Goal: Task Accomplishment & Management: Manage account settings

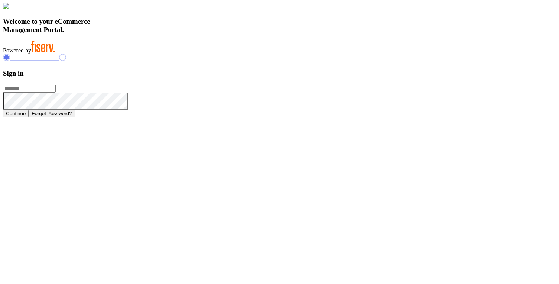
type input "**********"
click at [29, 117] on button "Continue" at bounding box center [16, 114] width 26 height 8
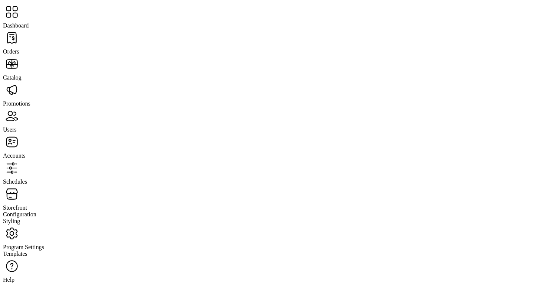
click at [19, 48] on span "Orders" at bounding box center [11, 51] width 16 height 6
click at [22, 74] on span "Catalog" at bounding box center [12, 77] width 19 height 6
click at [44, 107] on div "Users" at bounding box center [279, 120] width 553 height 26
click at [19, 48] on span "Orders" at bounding box center [11, 51] width 16 height 6
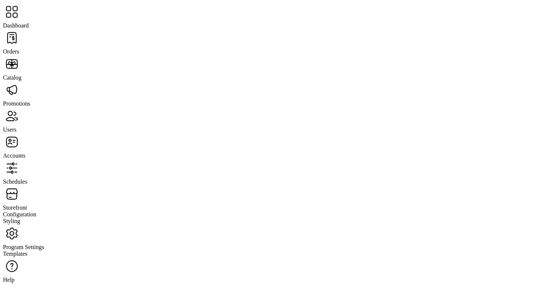
click at [29, 22] on span "Dashboard" at bounding box center [16, 25] width 26 height 6
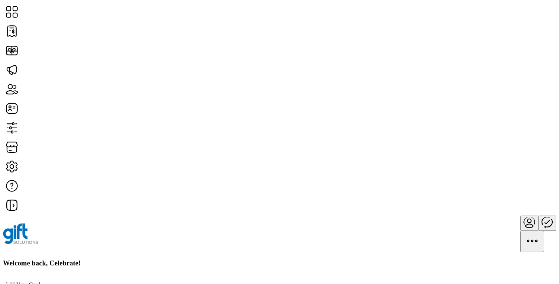
click at [146, 281] on p "Add New Card" at bounding box center [240, 284] width 472 height 7
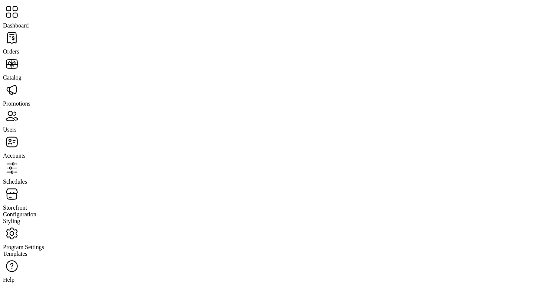
click at [19, 48] on span "Orders" at bounding box center [11, 51] width 16 height 6
click at [16, 126] on span "Users" at bounding box center [9, 129] width 13 height 6
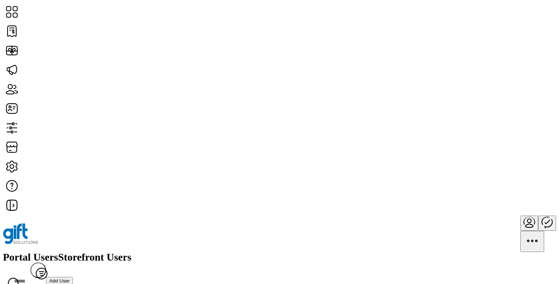
click at [504, 149] on span "View Details" at bounding box center [488, 146] width 31 height 6
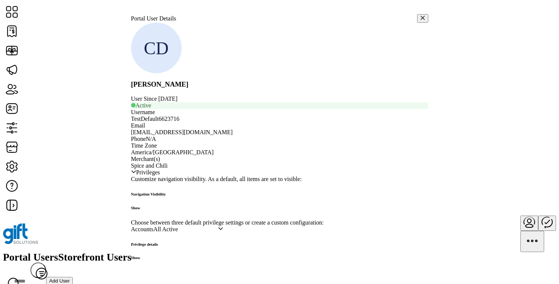
click at [420, 15] on icon "button" at bounding box center [422, 17] width 5 height 5
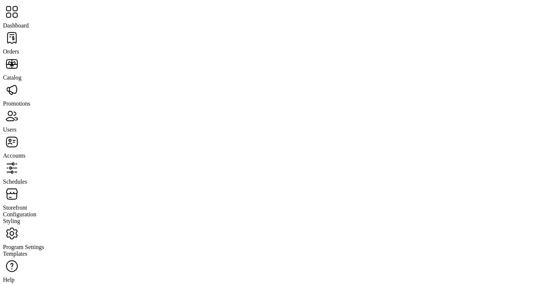
click at [30, 100] on span "Promotions" at bounding box center [16, 103] width 27 height 6
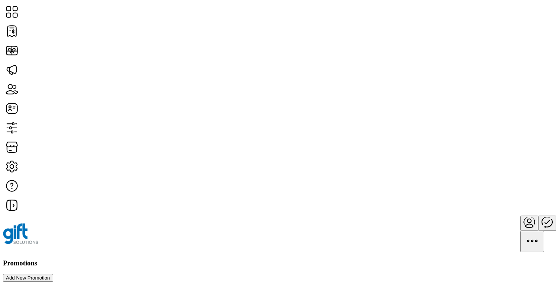
scroll to position [35, 0]
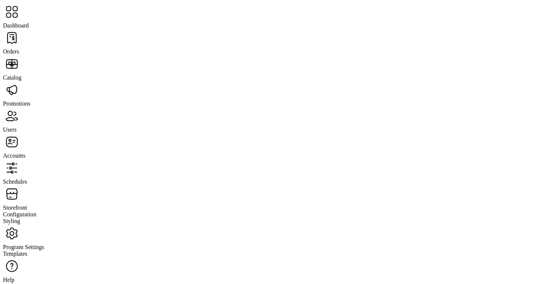
click at [19, 48] on span "Orders" at bounding box center [11, 51] width 16 height 6
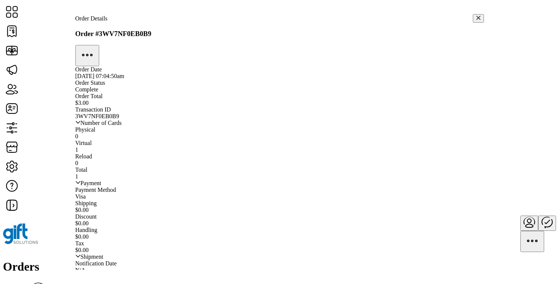
click at [476, 16] on icon "button" at bounding box center [478, 17] width 5 height 5
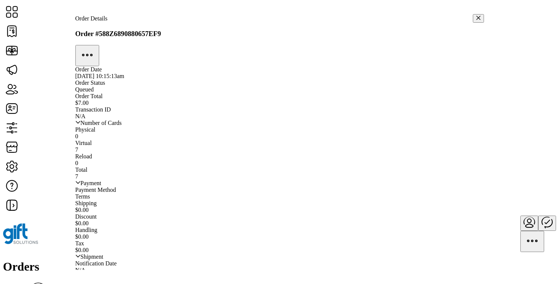
click at [476, 16] on icon "button" at bounding box center [478, 18] width 4 height 4
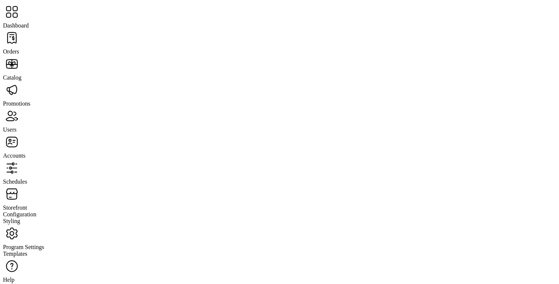
click at [22, 74] on span "Catalog" at bounding box center [12, 77] width 19 height 6
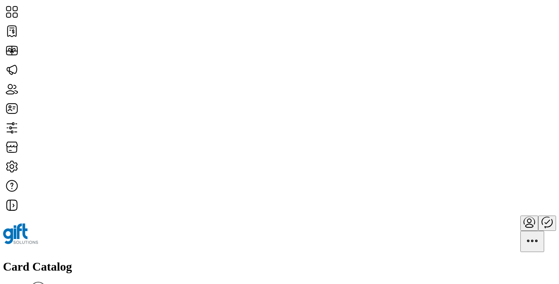
click at [133, 260] on h1 "Card Catalog" at bounding box center [279, 267] width 553 height 14
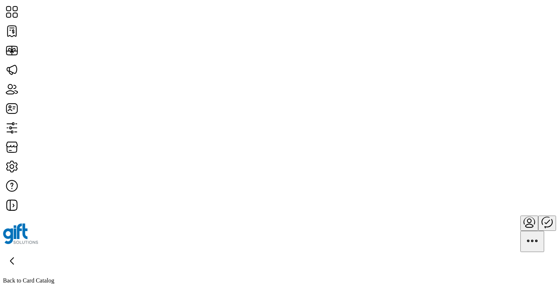
click at [21, 252] on icon at bounding box center [12, 261] width 18 height 18
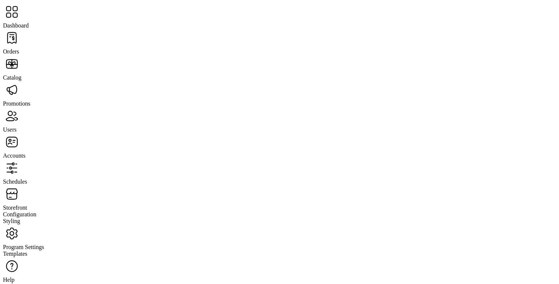
click at [19, 48] on span "Orders" at bounding box center [11, 51] width 16 height 6
click at [29, 22] on span "Dashboard" at bounding box center [16, 25] width 26 height 6
click at [30, 100] on span "Promotions" at bounding box center [16, 103] width 27 height 6
click at [29, 22] on span "Dashboard" at bounding box center [16, 25] width 26 height 6
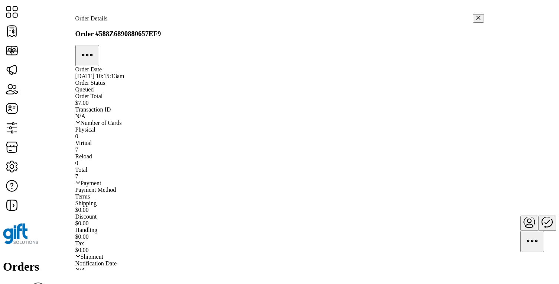
click at [476, 18] on icon "button" at bounding box center [478, 17] width 5 height 5
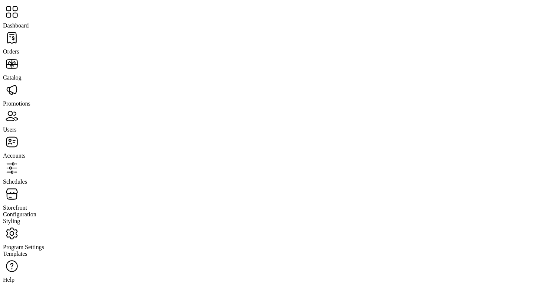
click at [27, 204] on span "Storefront" at bounding box center [15, 207] width 24 height 6
click at [36, 211] on span "Configuration" at bounding box center [19, 214] width 33 height 6
click at [20, 218] on span "Styling" at bounding box center [11, 221] width 17 height 6
click at [19, 48] on span "Orders" at bounding box center [11, 51] width 16 height 6
click at [30, 100] on span "Promotions" at bounding box center [16, 103] width 27 height 6
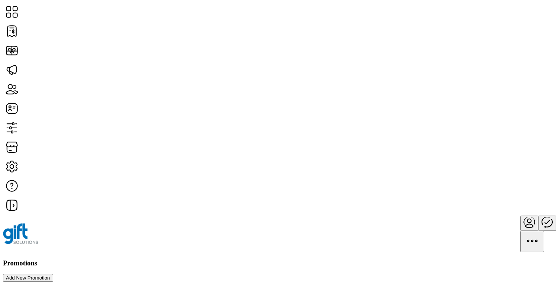
click at [247, 259] on div "Promotions Add New Promotion" at bounding box center [279, 270] width 553 height 23
click at [53, 274] on button "Add New Promotion" at bounding box center [28, 278] width 50 height 8
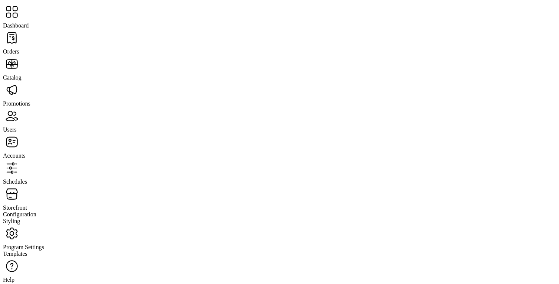
click at [16, 126] on span "Users" at bounding box center [9, 129] width 13 height 6
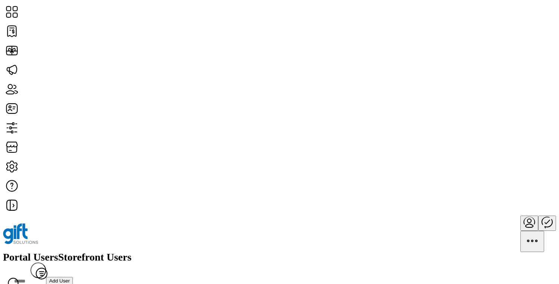
click at [250, 252] on div "Portal Users Storefront Users Filter Add User" at bounding box center [279, 271] width 553 height 38
click at [131, 252] on span "Storefront Users" at bounding box center [94, 257] width 73 height 10
click at [504, 186] on span "View Details" at bounding box center [488, 183] width 31 height 6
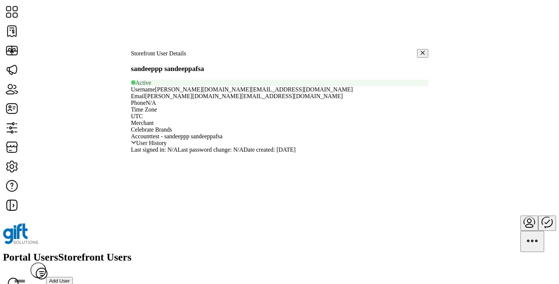
click at [420, 50] on icon "button" at bounding box center [422, 52] width 5 height 5
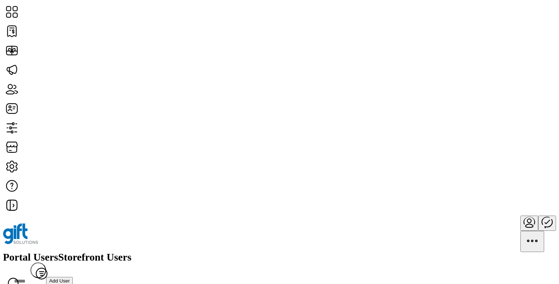
click at [58, 252] on span "Portal Users" at bounding box center [30, 257] width 55 height 10
click at [504, 208] on span "View Details" at bounding box center [488, 205] width 31 height 6
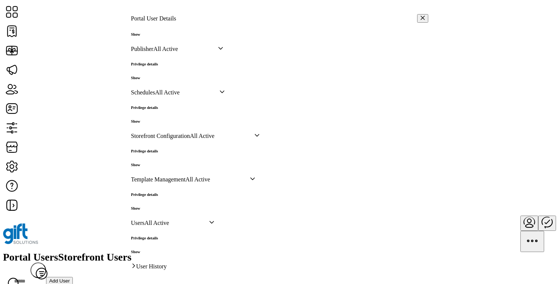
scroll to position [482, 0]
click at [158, 162] on h6 "Show" at bounding box center [144, 164] width 27 height 4
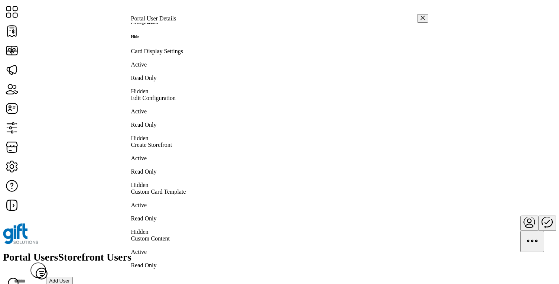
click at [158, 39] on h6 "Hide" at bounding box center [144, 36] width 27 height 4
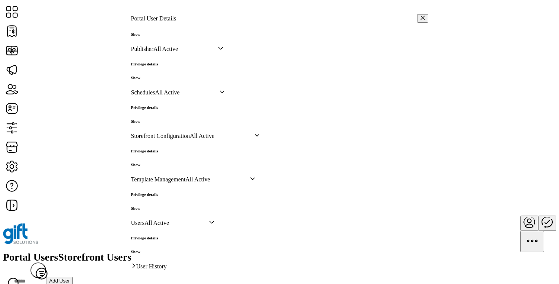
click at [158, 249] on h6 "Show" at bounding box center [144, 251] width 27 height 4
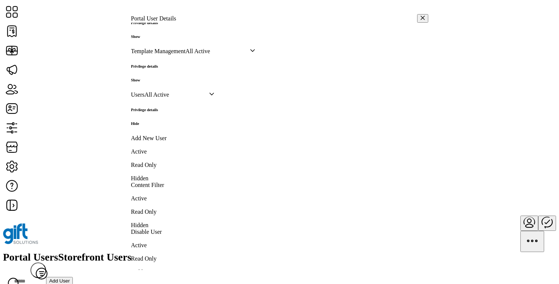
click at [158, 126] on h6 "Hide" at bounding box center [144, 123] width 27 height 4
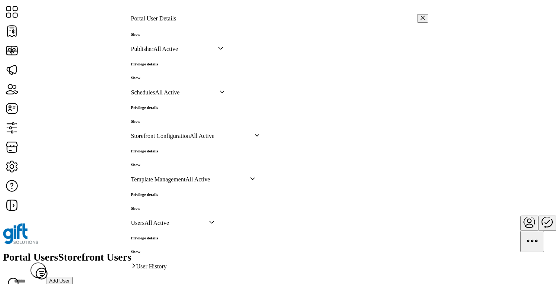
scroll to position [365, 0]
click at [158, 80] on h6 "Show" at bounding box center [144, 77] width 27 height 4
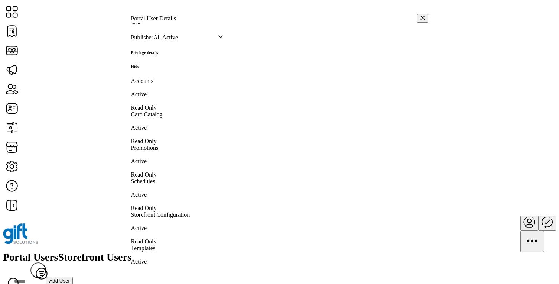
click at [158, 68] on h6 "Hide" at bounding box center [144, 66] width 27 height 4
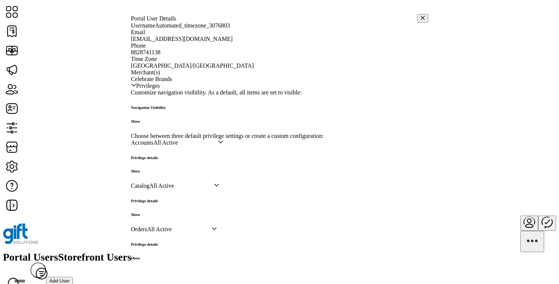
scroll to position [48, 0]
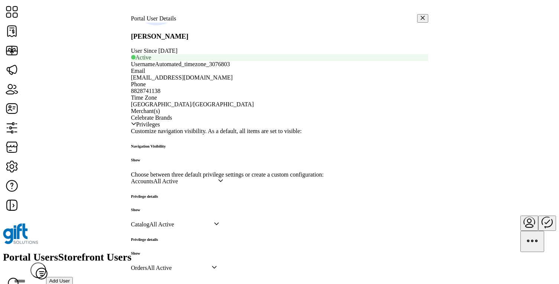
click at [420, 16] on icon "button" at bounding box center [422, 18] width 4 height 4
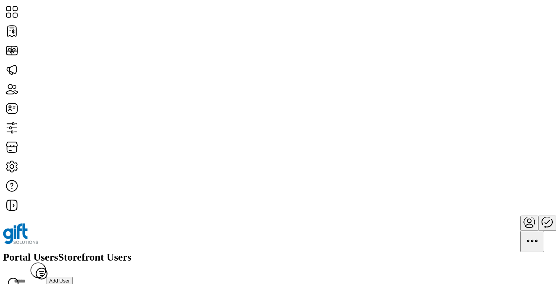
click at [504, 149] on span "View Details" at bounding box center [488, 146] width 31 height 6
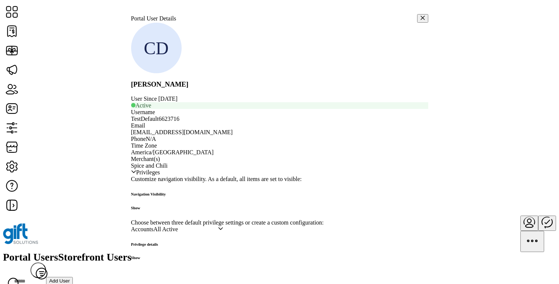
scroll to position [482, 0]
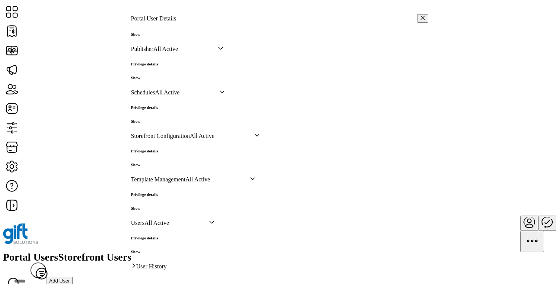
click at [158, 206] on h6 "Show" at bounding box center [144, 208] width 27 height 4
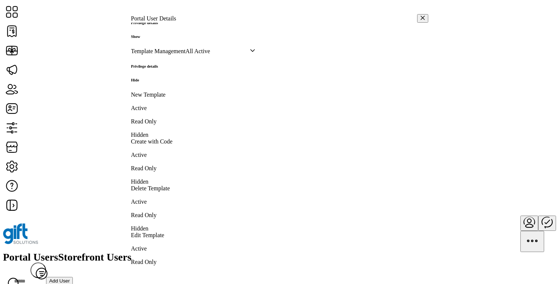
click at [158, 82] on h6 "Hide" at bounding box center [144, 80] width 27 height 4
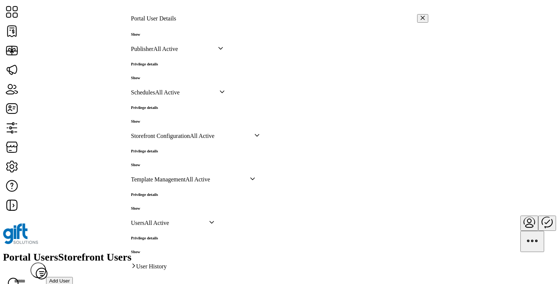
click at [158, 119] on h6 "Show" at bounding box center [144, 121] width 27 height 4
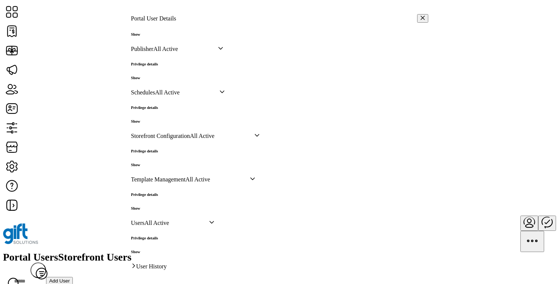
click at [158, 162] on h6 "Show" at bounding box center [144, 164] width 27 height 4
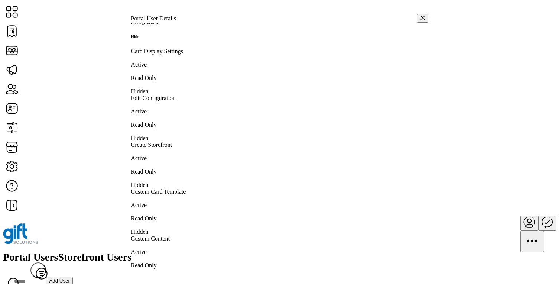
click at [158, 39] on h6 "Hide" at bounding box center [144, 36] width 27 height 4
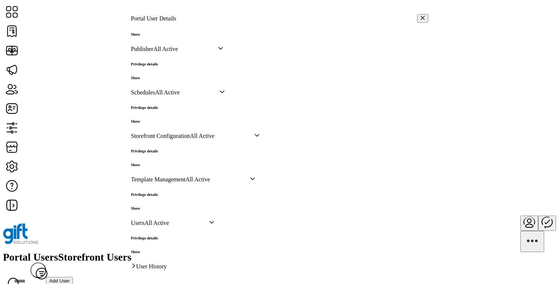
scroll to position [380, 0]
click at [158, 80] on h6 "Show" at bounding box center [144, 77] width 27 height 4
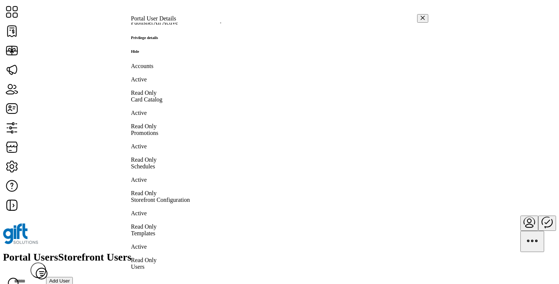
click at [158, 53] on h6 "Hide" at bounding box center [144, 51] width 27 height 4
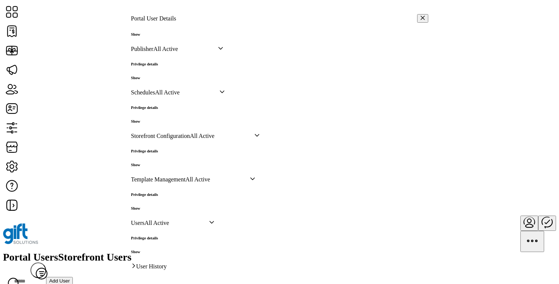
click at [417, 15] on button "button" at bounding box center [422, 18] width 11 height 9
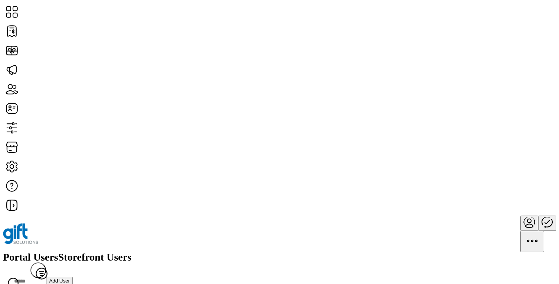
scroll to position [905, 0]
click at [385, 215] on div at bounding box center [279, 233] width 553 height 36
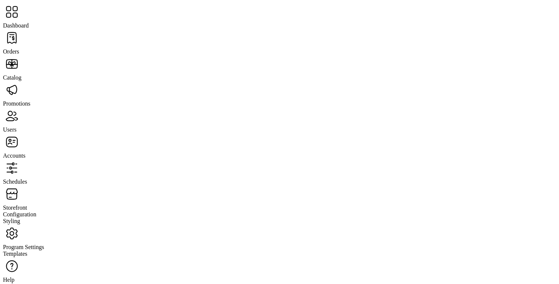
click at [25, 152] on span "Accounts" at bounding box center [14, 155] width 22 height 6
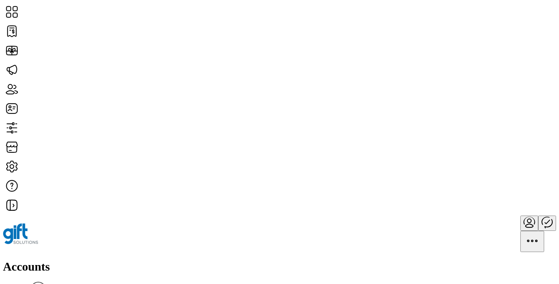
click at [229, 260] on div "Accounts Filter Add Account" at bounding box center [279, 284] width 553 height 49
click at [498, 192] on span "View Users" at bounding box center [483, 189] width 27 height 6
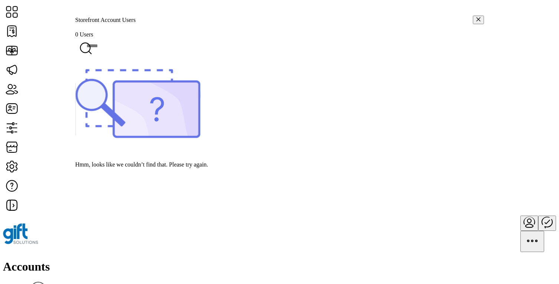
click at [476, 22] on icon "button" at bounding box center [478, 19] width 5 height 5
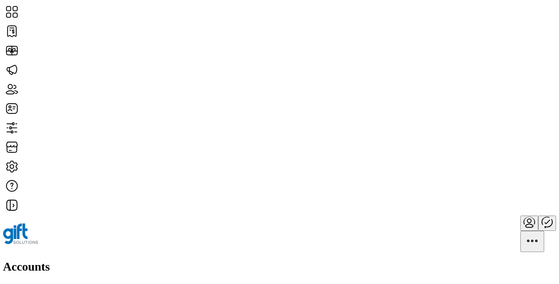
click at [460, 79] on span "Status" at bounding box center [452, 76] width 14 height 6
click at [234, 260] on div "Accounts Filter Add Account" at bounding box center [279, 284] width 553 height 49
click at [226, 260] on div "Accounts Filter Add Account" at bounding box center [279, 284] width 553 height 49
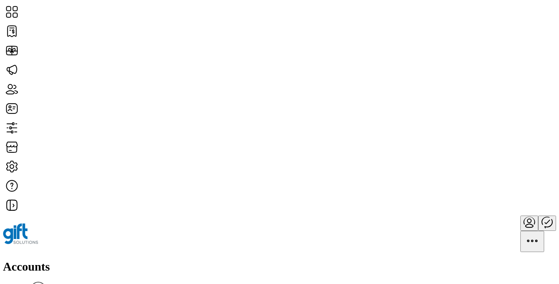
click at [193, 260] on div "Accounts Filter Add Account" at bounding box center [279, 284] width 553 height 49
click at [85, 260] on h1 "Accounts" at bounding box center [279, 267] width 553 height 14
click at [173, 260] on div "Accounts Filter Add Account" at bounding box center [279, 284] width 553 height 49
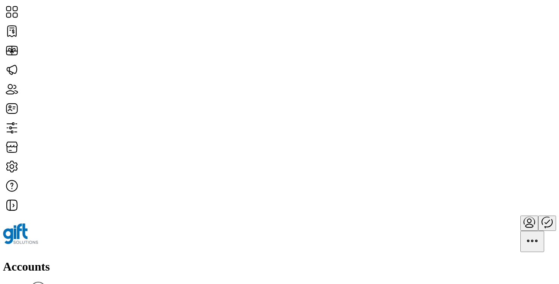
click at [106, 260] on h1 "Accounts" at bounding box center [279, 267] width 553 height 14
click at [178, 260] on div "Accounts Filter Add Account" at bounding box center [279, 284] width 553 height 49
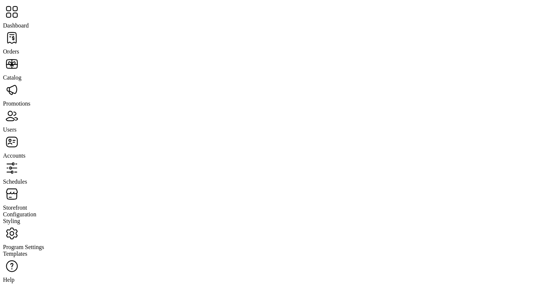
click at [19, 48] on span "Orders" at bounding box center [11, 51] width 16 height 6
click at [22, 74] on span "Catalog" at bounding box center [12, 77] width 19 height 6
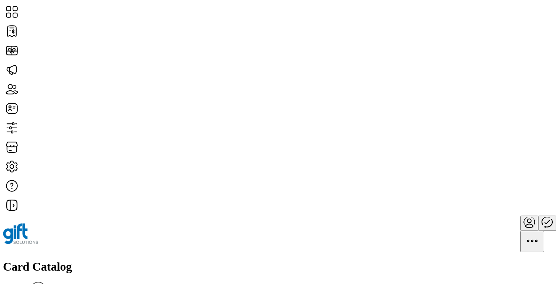
click at [501, 150] on span "View Details" at bounding box center [485, 147] width 31 height 6
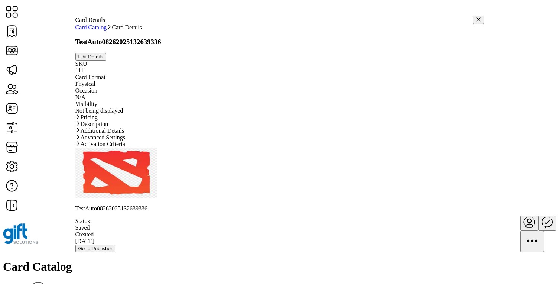
click at [476, 17] on icon "button" at bounding box center [478, 19] width 5 height 5
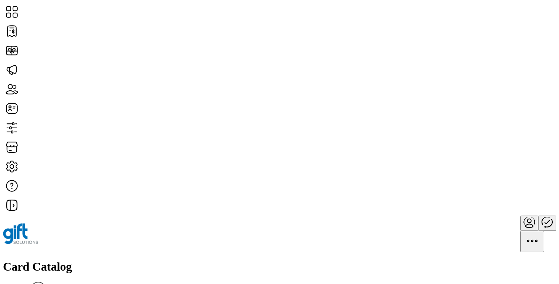
click at [266, 260] on div "Card Catalog Filter Add New Card" at bounding box center [279, 284] width 553 height 49
click at [245, 260] on div "Card Catalog Filter Add New Card" at bounding box center [279, 284] width 553 height 49
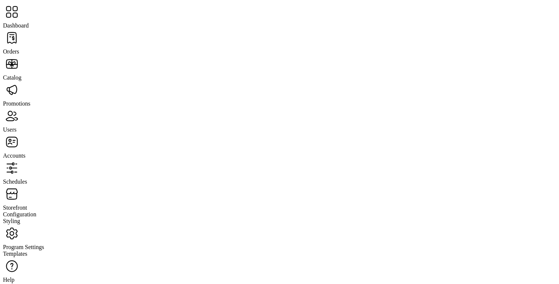
click at [19, 48] on span "Orders" at bounding box center [11, 51] width 16 height 6
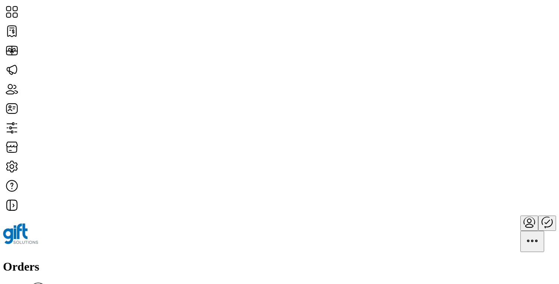
click at [202, 260] on div "Orders Filter Focused All Orders" at bounding box center [279, 282] width 553 height 45
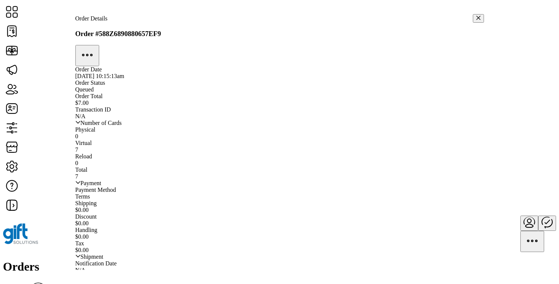
click at [476, 15] on icon "button" at bounding box center [478, 17] width 5 height 5
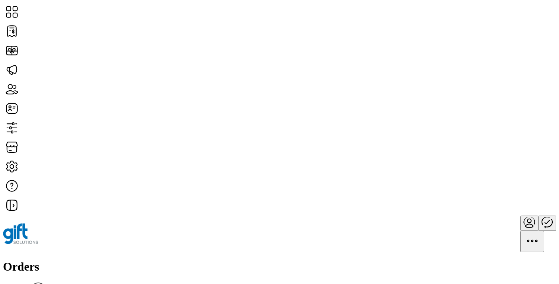
click at [166, 260] on div "Orders Filter Focused All Orders" at bounding box center [279, 282] width 553 height 45
click at [96, 260] on h1 "Orders" at bounding box center [279, 267] width 553 height 14
click at [141, 260] on div "Orders Filter Focused All Orders" at bounding box center [279, 282] width 553 height 45
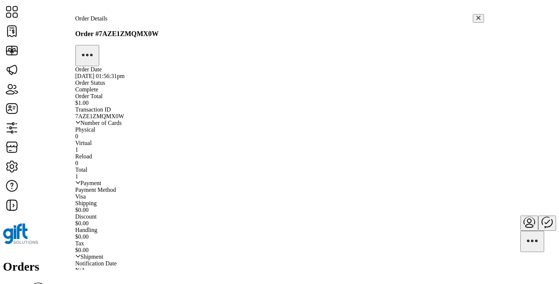
click at [476, 18] on icon "button" at bounding box center [478, 17] width 5 height 5
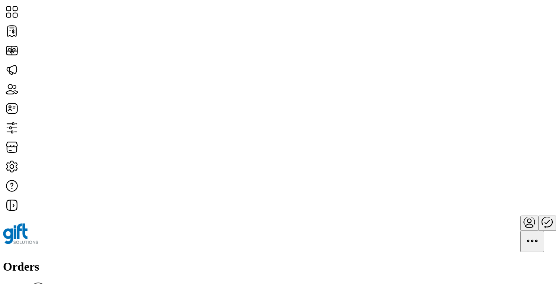
scroll to position [182, 0]
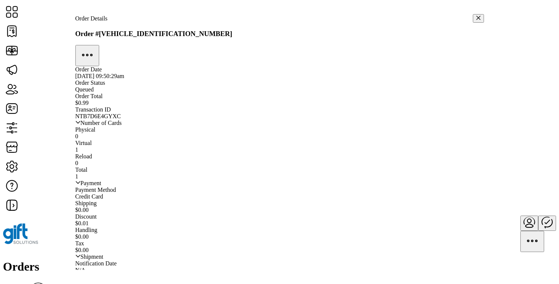
click at [476, 16] on icon "button" at bounding box center [478, 18] width 4 height 4
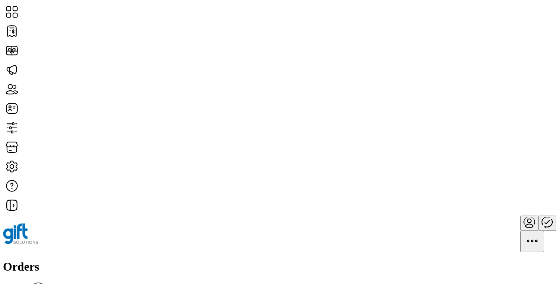
click at [308, 260] on div "Orders Filter Focused All Orders" at bounding box center [279, 282] width 553 height 45
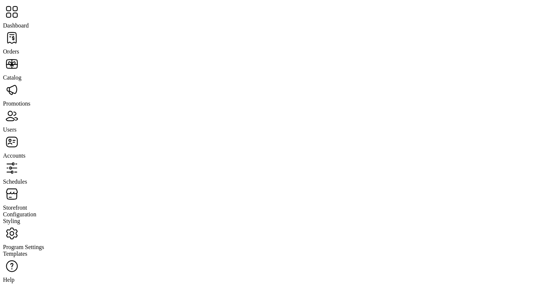
click at [16, 126] on span "Users" at bounding box center [9, 129] width 13 height 6
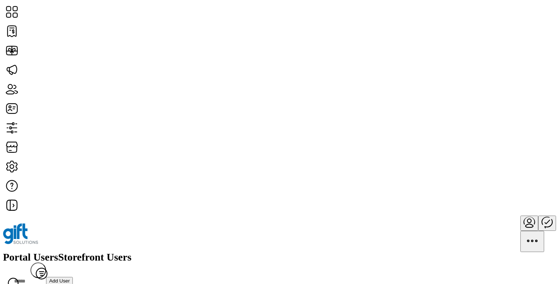
click at [70, 278] on span "Add User" at bounding box center [59, 281] width 21 height 6
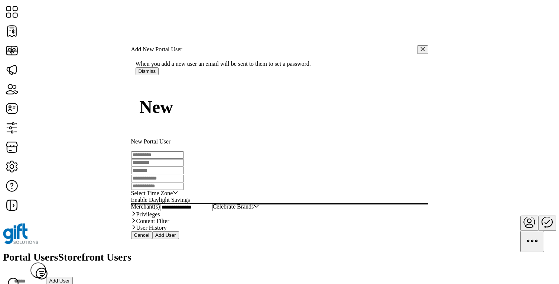
scroll to position [27, 0]
click at [299, 211] on link "Privileges" at bounding box center [279, 214] width 297 height 7
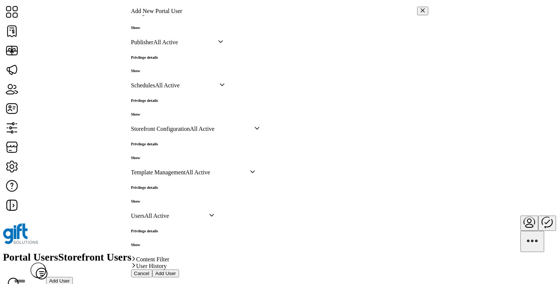
scroll to position [470, 0]
click at [158, 68] on h6 "Show" at bounding box center [144, 70] width 27 height 4
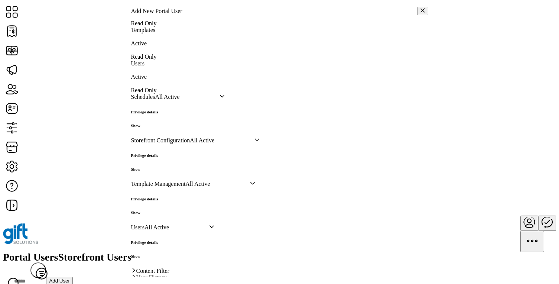
scroll to position [621, 0]
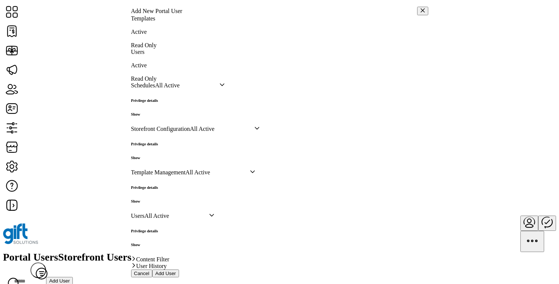
click at [219, 82] on span "All Active" at bounding box center [187, 85] width 65 height 7
click at [189, 107] on span "All Read Only" at bounding box center [172, 110] width 35 height 6
click at [158, 112] on h6 "Show" at bounding box center [144, 114] width 27 height 4
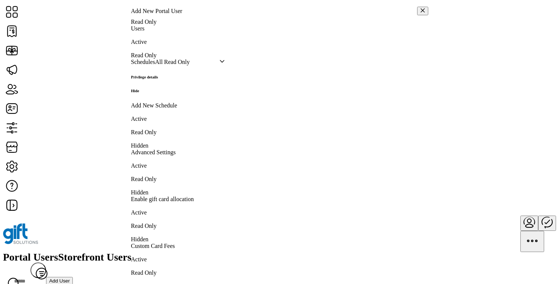
click at [219, 63] on span "All Read Only" at bounding box center [187, 62] width 65 height 7
click at [179, 81] on span "All Active" at bounding box center [167, 80] width 25 height 6
click at [219, 65] on span "All Active" at bounding box center [187, 62] width 65 height 7
click at [225, 97] on li "All Hidden" at bounding box center [190, 94] width 70 height 7
click at [158, 88] on h6 "Hide" at bounding box center [144, 90] width 27 height 4
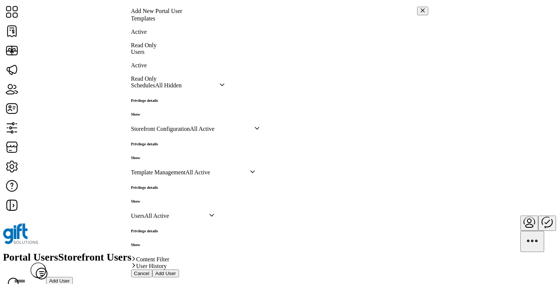
click at [158, 155] on h6 "Show" at bounding box center [144, 157] width 27 height 4
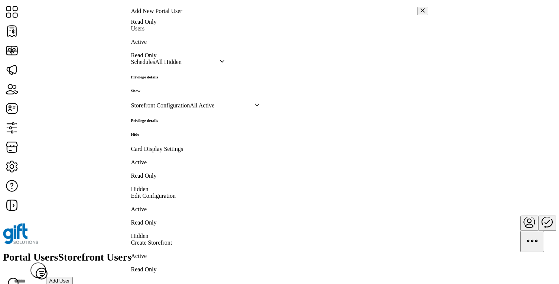
click at [417, 15] on button "button" at bounding box center [422, 11] width 11 height 9
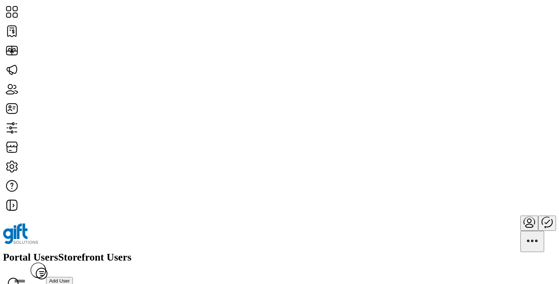
scroll to position [1182, 0]
click at [131, 252] on span "Storefront Users" at bounding box center [94, 257] width 73 height 10
click at [504, 149] on span "View Details" at bounding box center [488, 146] width 31 height 6
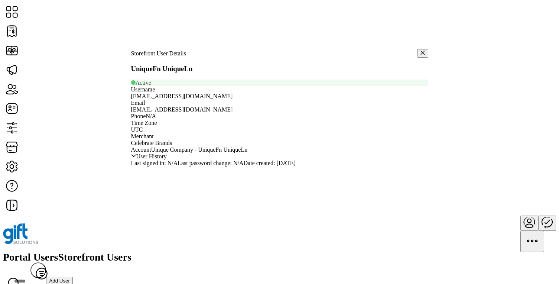
click at [243, 86] on div "UniqueFn UniqueLn Active" at bounding box center [279, 76] width 297 height 22
click at [417, 49] on button "button" at bounding box center [422, 53] width 11 height 9
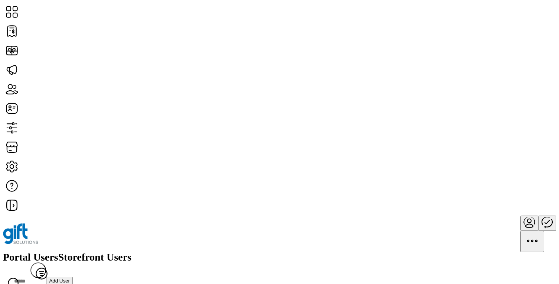
click at [58, 252] on span "Portal Users" at bounding box center [30, 257] width 55 height 10
click at [504, 149] on span "View Details" at bounding box center [488, 146] width 31 height 6
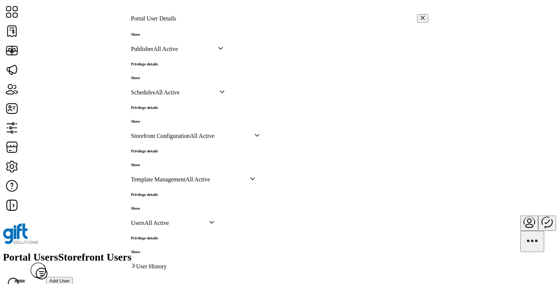
scroll to position [482, 0]
click at [158, 119] on h6 "Show" at bounding box center [144, 121] width 27 height 4
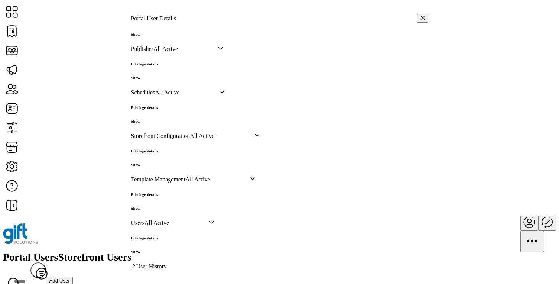
click at [158, 162] on h6 "Show" at bounding box center [144, 164] width 27 height 4
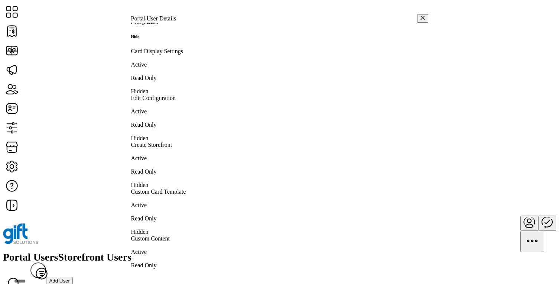
click at [158, 39] on h6 "Hide" at bounding box center [144, 36] width 27 height 4
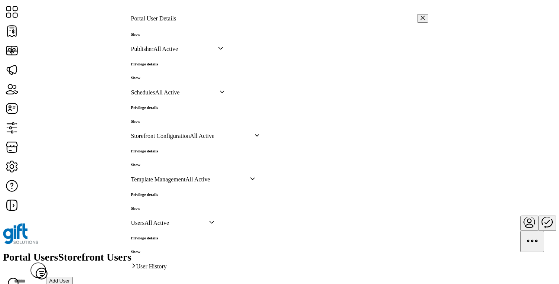
click at [158, 206] on h6 "Show" at bounding box center [144, 208] width 27 height 4
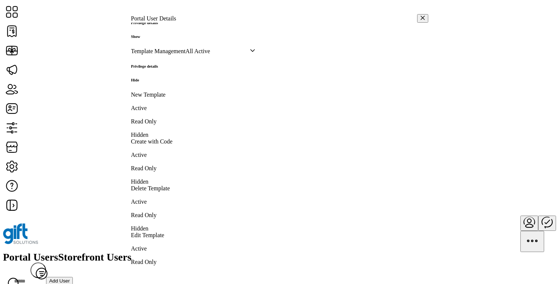
click at [158, 82] on h6 "Hide" at bounding box center [144, 80] width 27 height 4
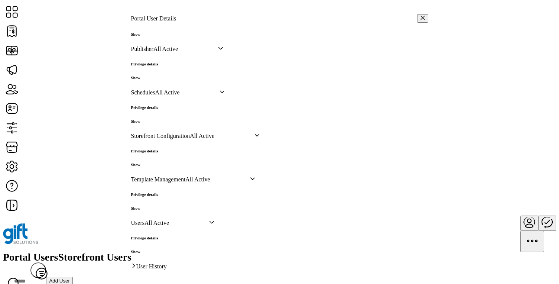
scroll to position [349, 0]
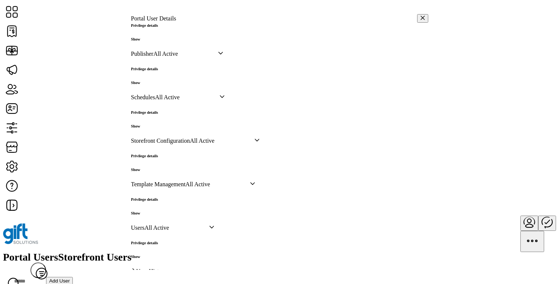
click at [158, 85] on h6 "Show" at bounding box center [144, 82] width 27 height 4
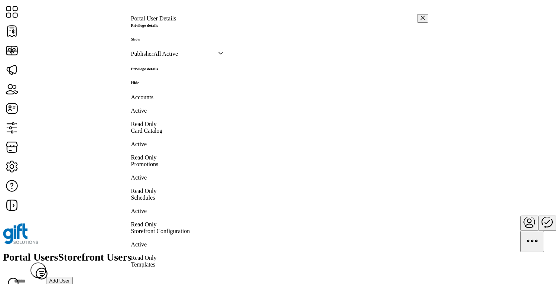
click at [158, 85] on h6 "Hide" at bounding box center [144, 82] width 27 height 4
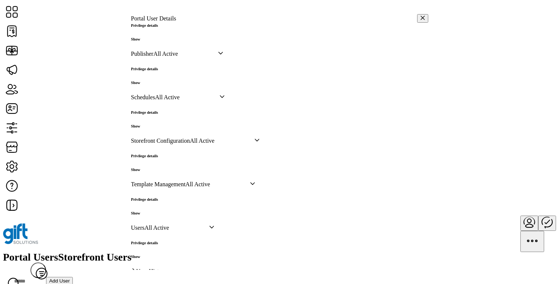
click at [158, 85] on h6 "Show" at bounding box center [144, 82] width 27 height 4
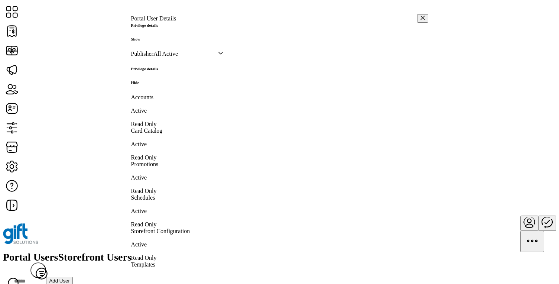
click at [158, 85] on h6 "Hide" at bounding box center [144, 82] width 27 height 4
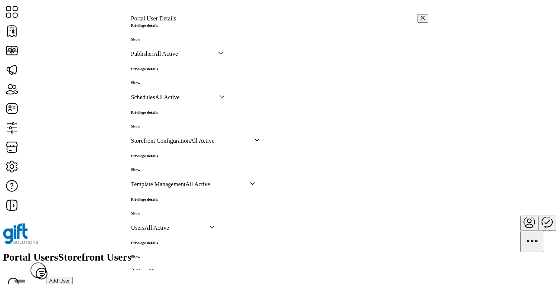
click at [420, 15] on icon "button" at bounding box center [422, 17] width 5 height 5
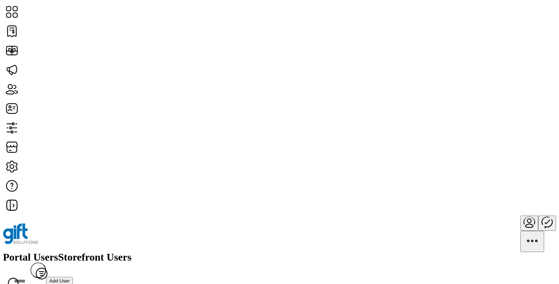
scroll to position [727, 0]
click at [131, 252] on span "Storefront Users" at bounding box center [94, 257] width 73 height 10
click at [58, 252] on span "Portal Users" at bounding box center [30, 257] width 55 height 10
click at [504, 167] on span "View Details" at bounding box center [488, 164] width 31 height 6
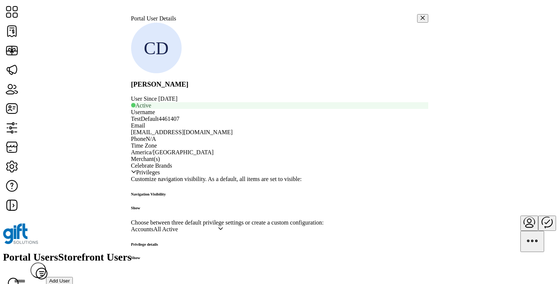
click at [420, 16] on icon "button" at bounding box center [422, 18] width 4 height 4
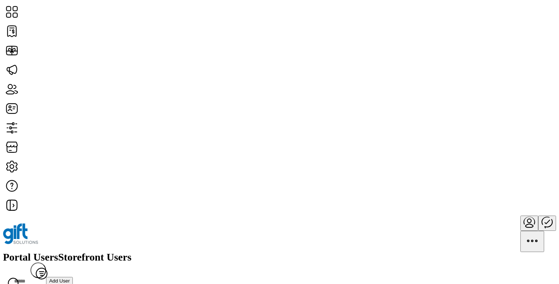
click at [131, 252] on span "Storefront Users" at bounding box center [94, 257] width 73 height 10
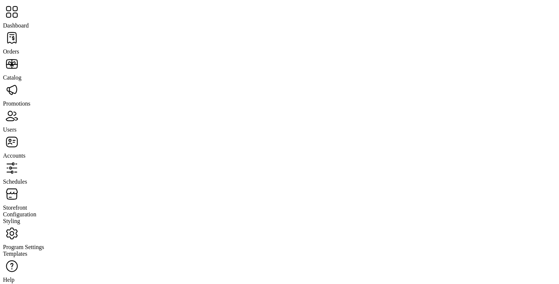
click at [19, 48] on span "Orders" at bounding box center [11, 51] width 16 height 6
click at [22, 74] on span "Catalog" at bounding box center [12, 77] width 19 height 6
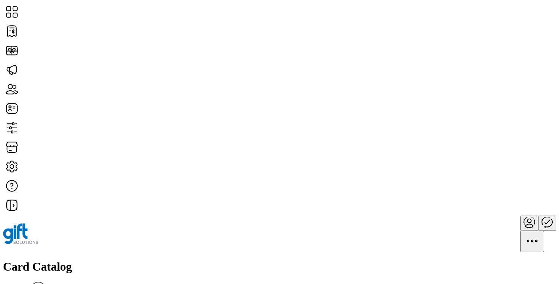
click at [501, 182] on span "View Details" at bounding box center [485, 179] width 31 height 6
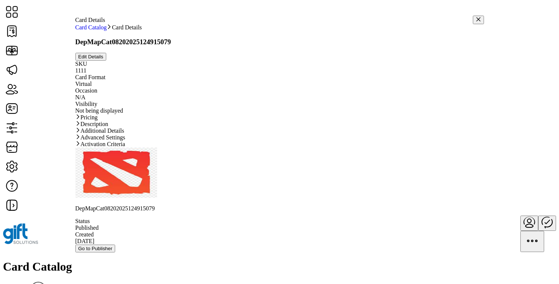
click at [476, 17] on icon "button" at bounding box center [478, 19] width 4 height 4
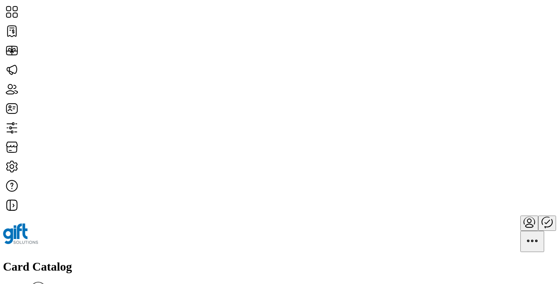
click at [360, 260] on div "Card Catalog Filter Add New Card" at bounding box center [279, 284] width 553 height 49
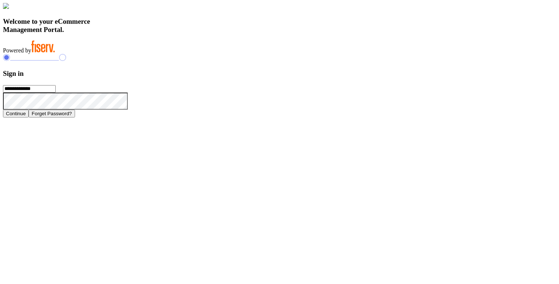
click at [479, 102] on form "**********" at bounding box center [279, 93] width 553 height 48
